Goal: Transaction & Acquisition: Purchase product/service

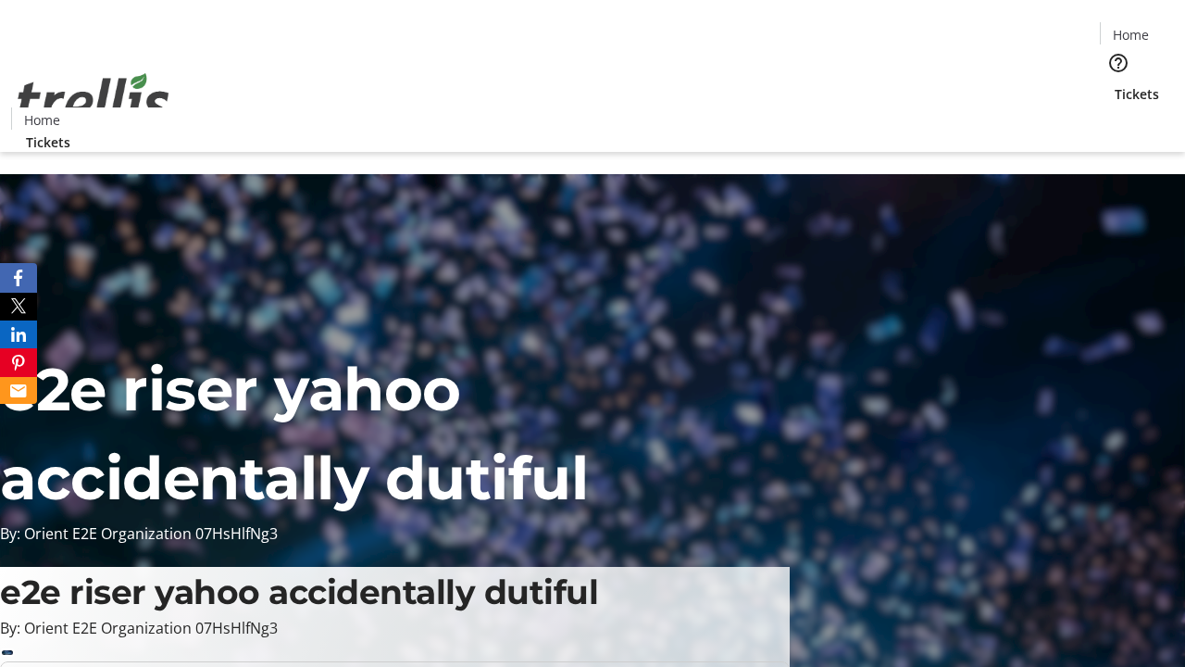
click at [1115, 84] on span "Tickets" at bounding box center [1137, 93] width 44 height 19
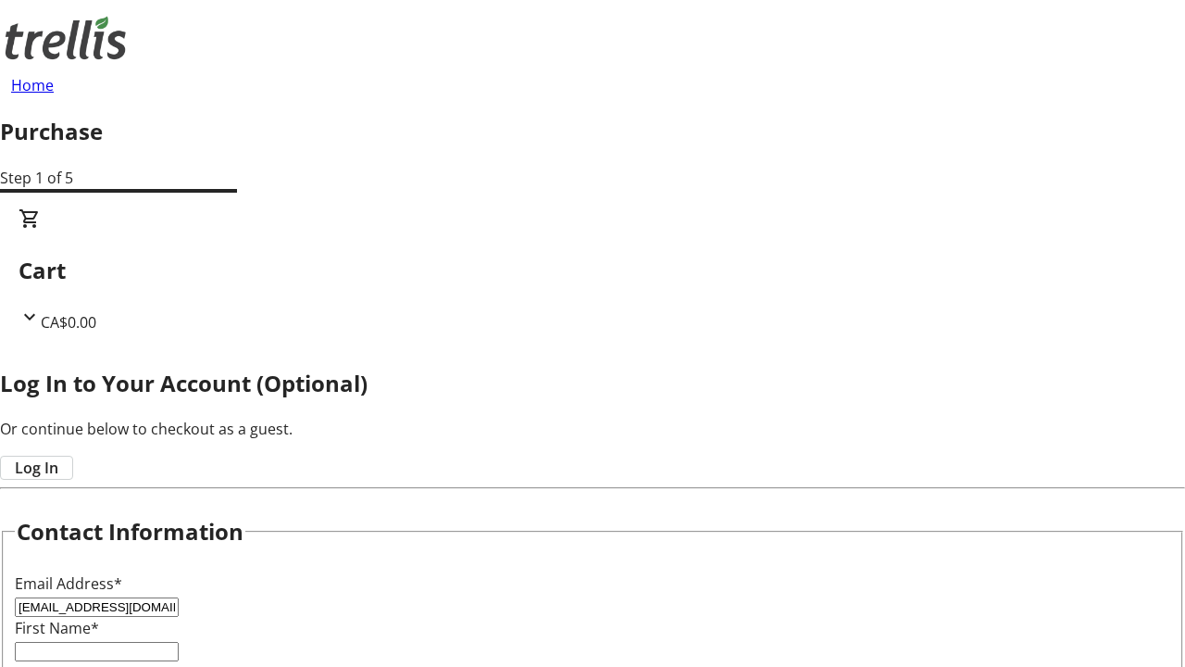
type input "[EMAIL_ADDRESS][DOMAIN_NAME]"
type input "[PERSON_NAME]"
